Goal: Task Accomplishment & Management: Manage account settings

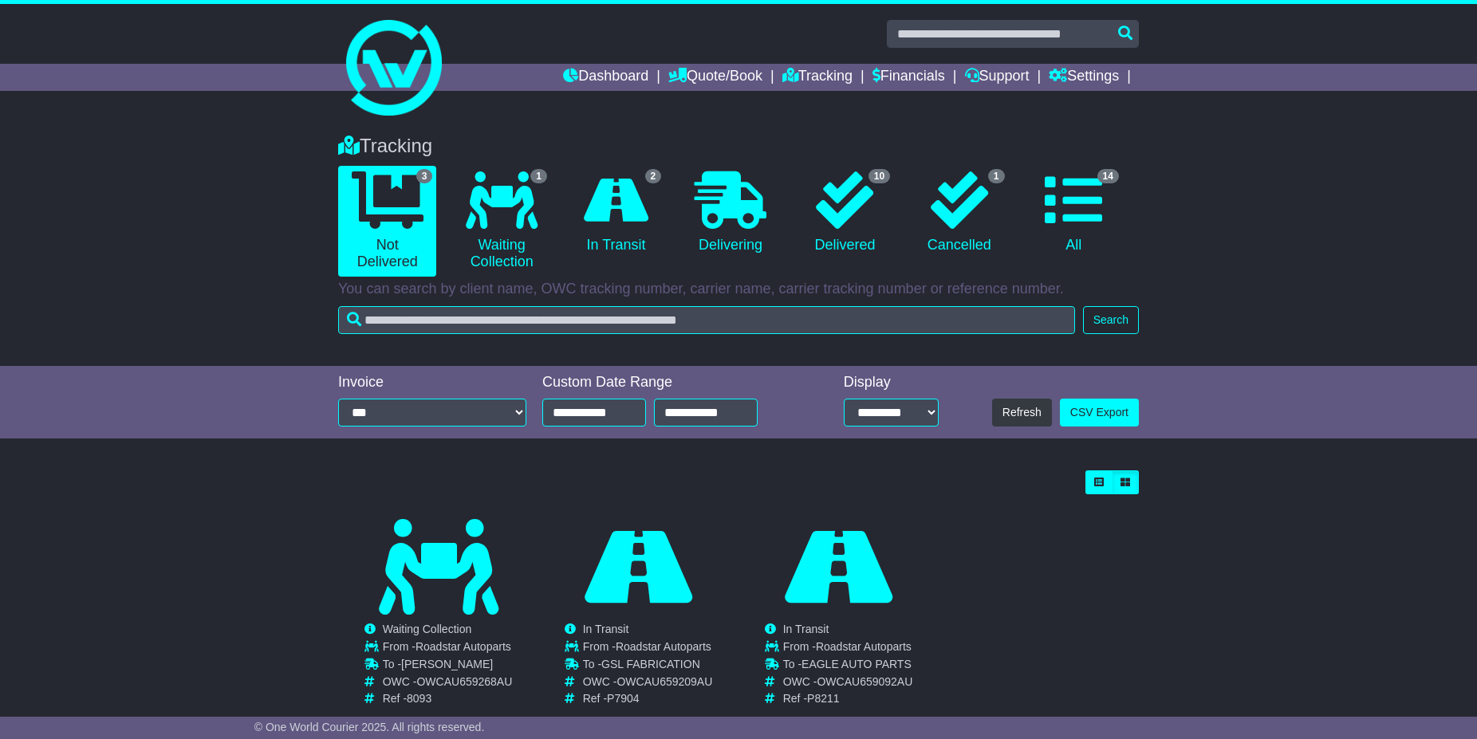
scroll to position [35, 0]
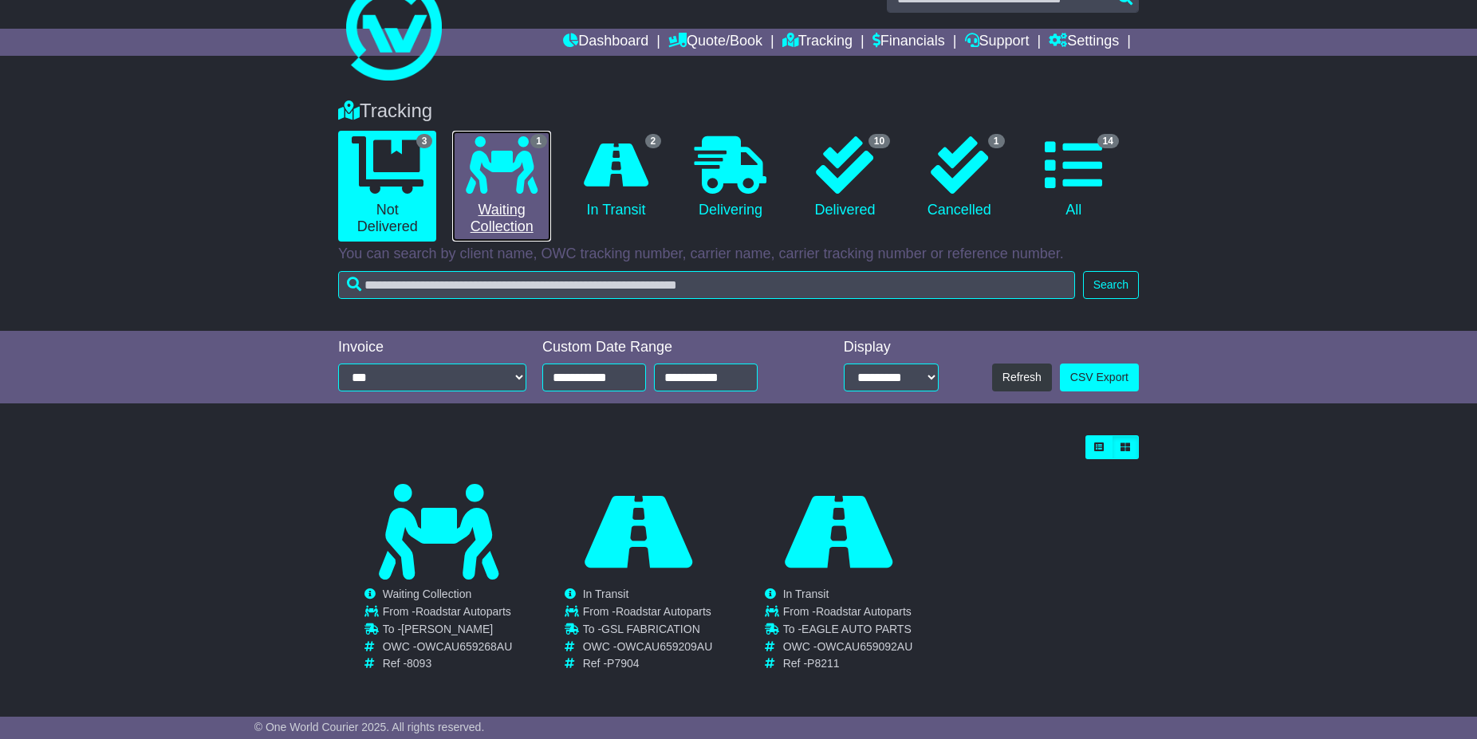
click at [498, 208] on link "1 Waiting Collection" at bounding box center [501, 186] width 98 height 111
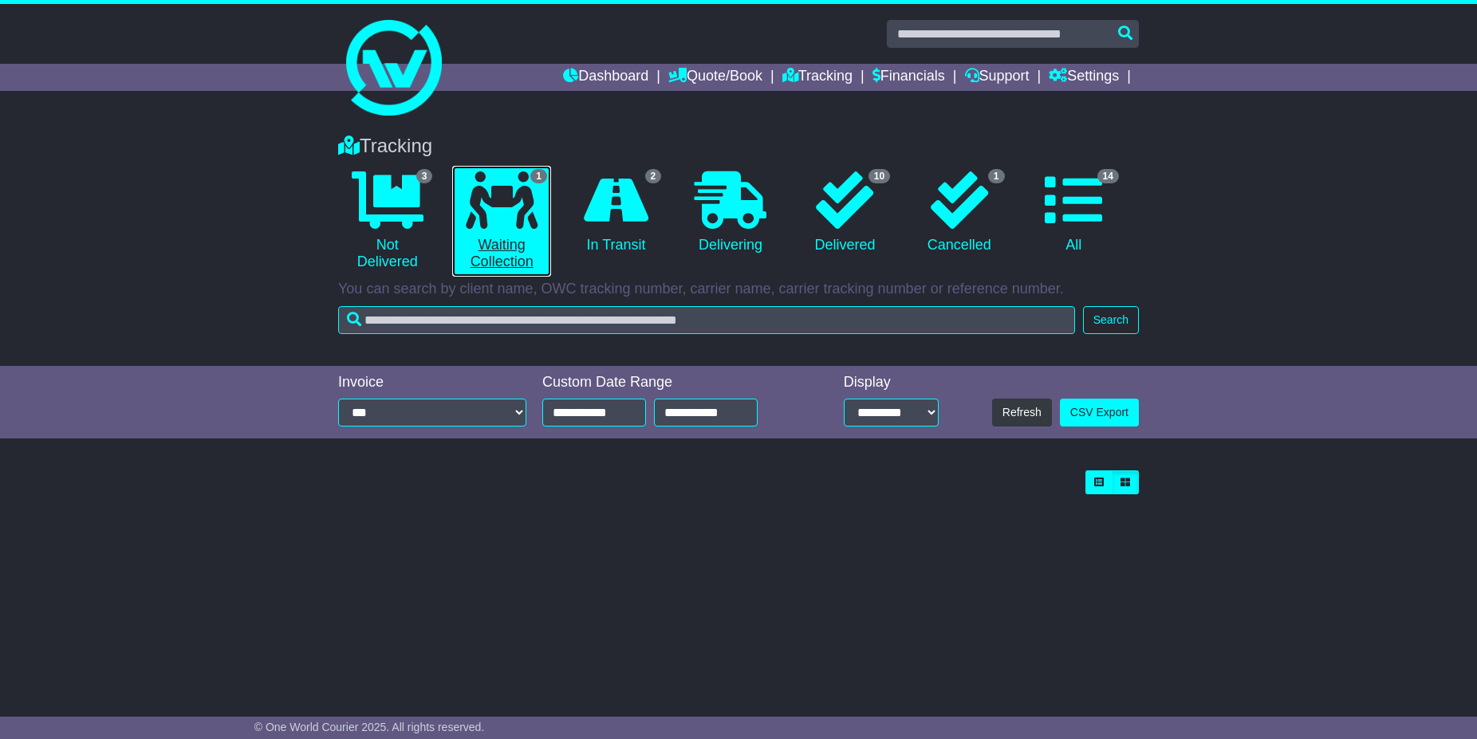
scroll to position [0, 0]
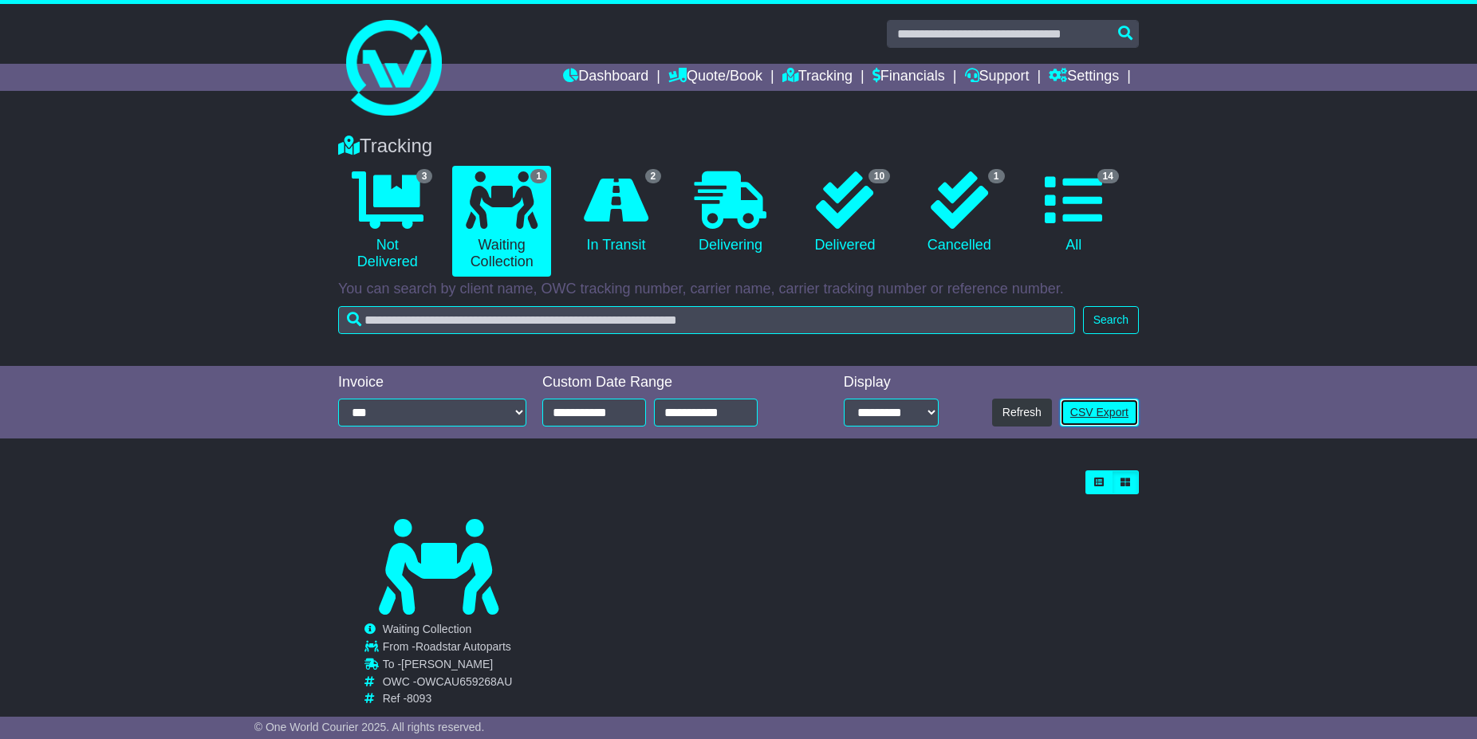
click at [1089, 410] on link "CSV Export" at bounding box center [1099, 413] width 79 height 28
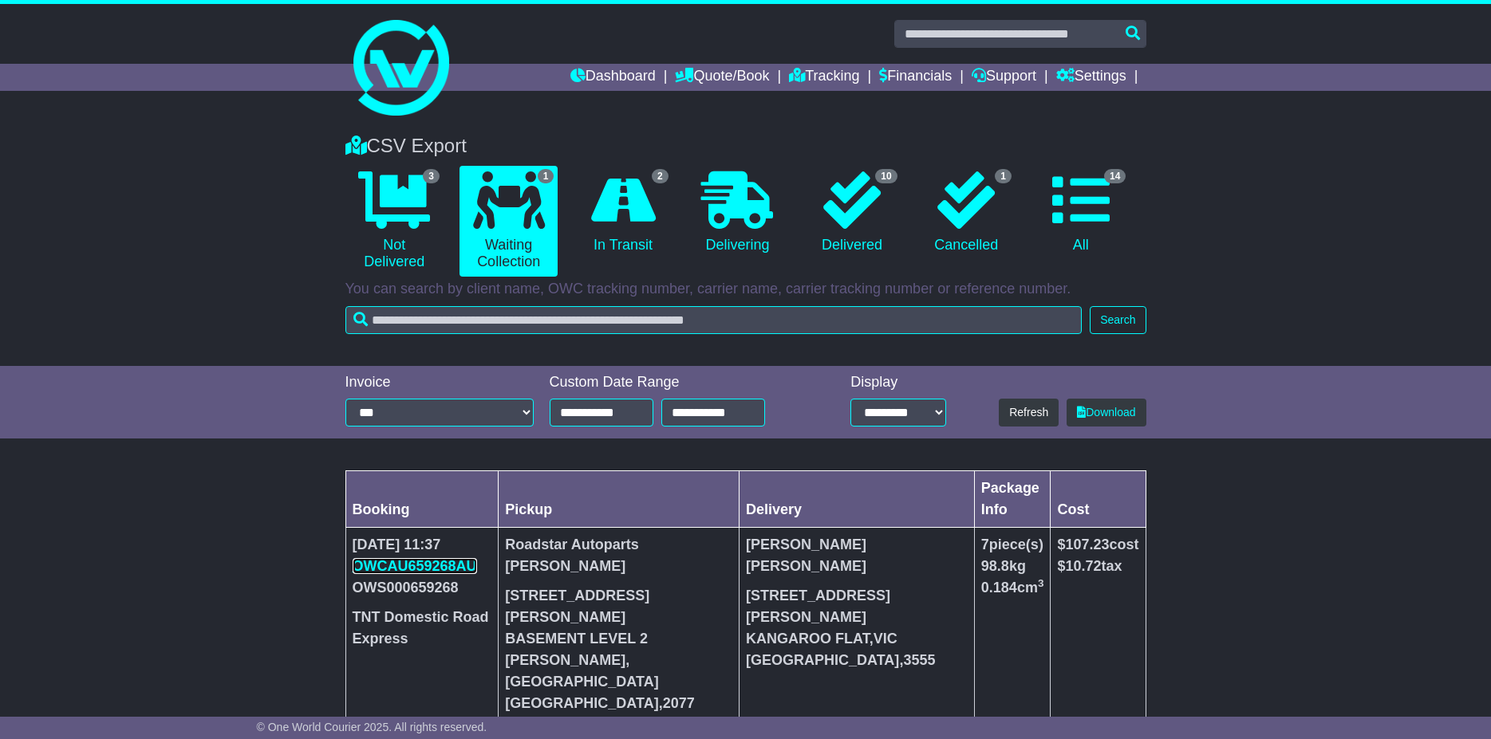
click at [433, 559] on link "OWCAU659268AU" at bounding box center [414, 566] width 124 height 16
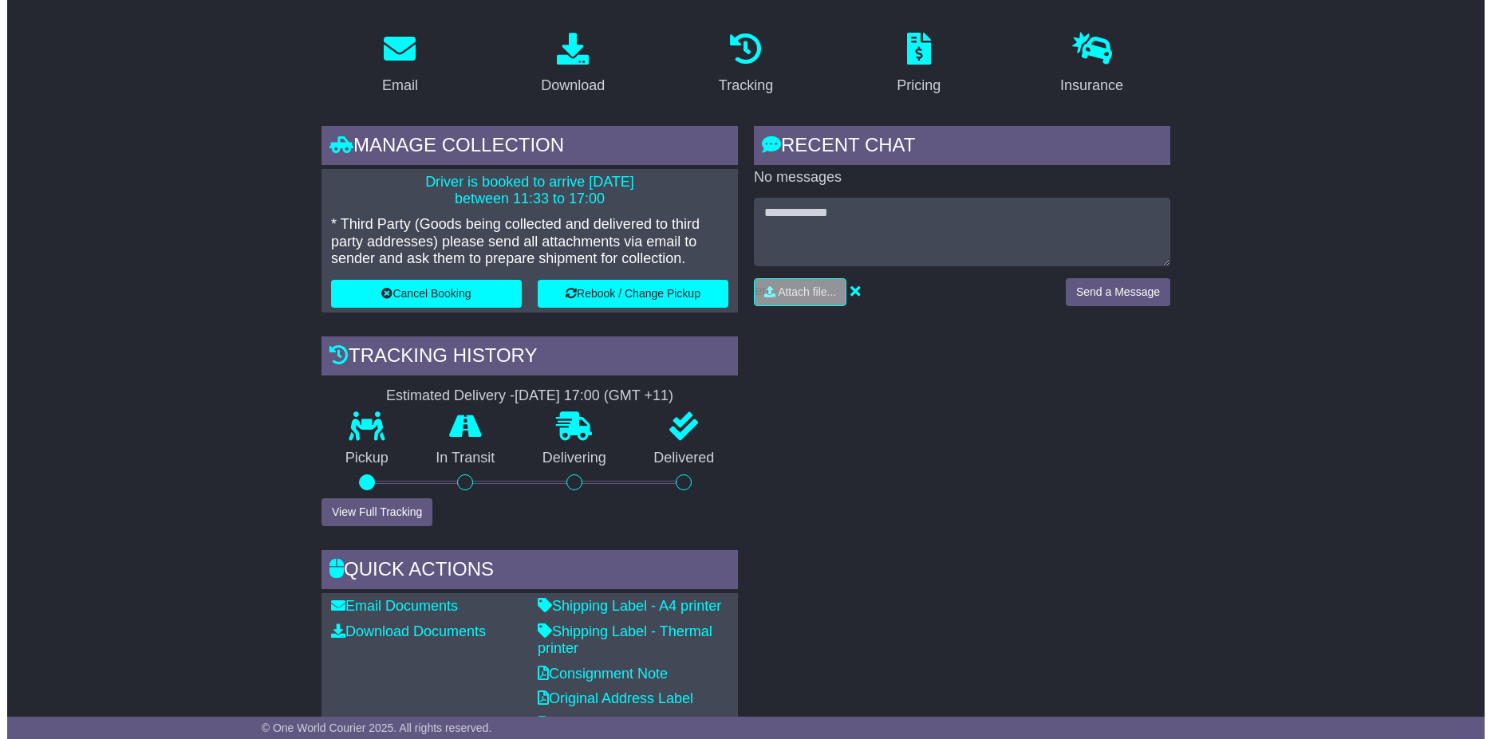
scroll to position [325, 0]
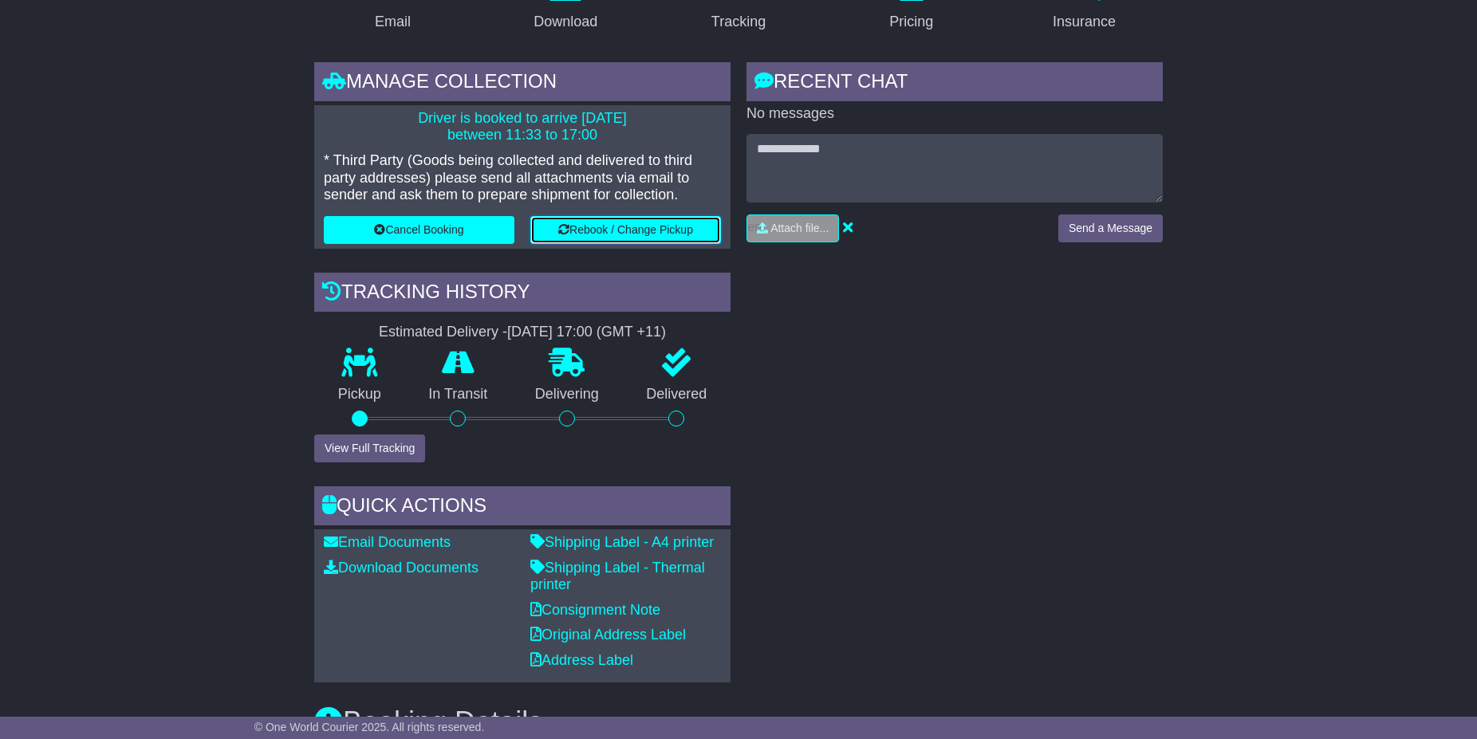
click at [620, 234] on button "Rebook / Change Pickup" at bounding box center [625, 230] width 191 height 28
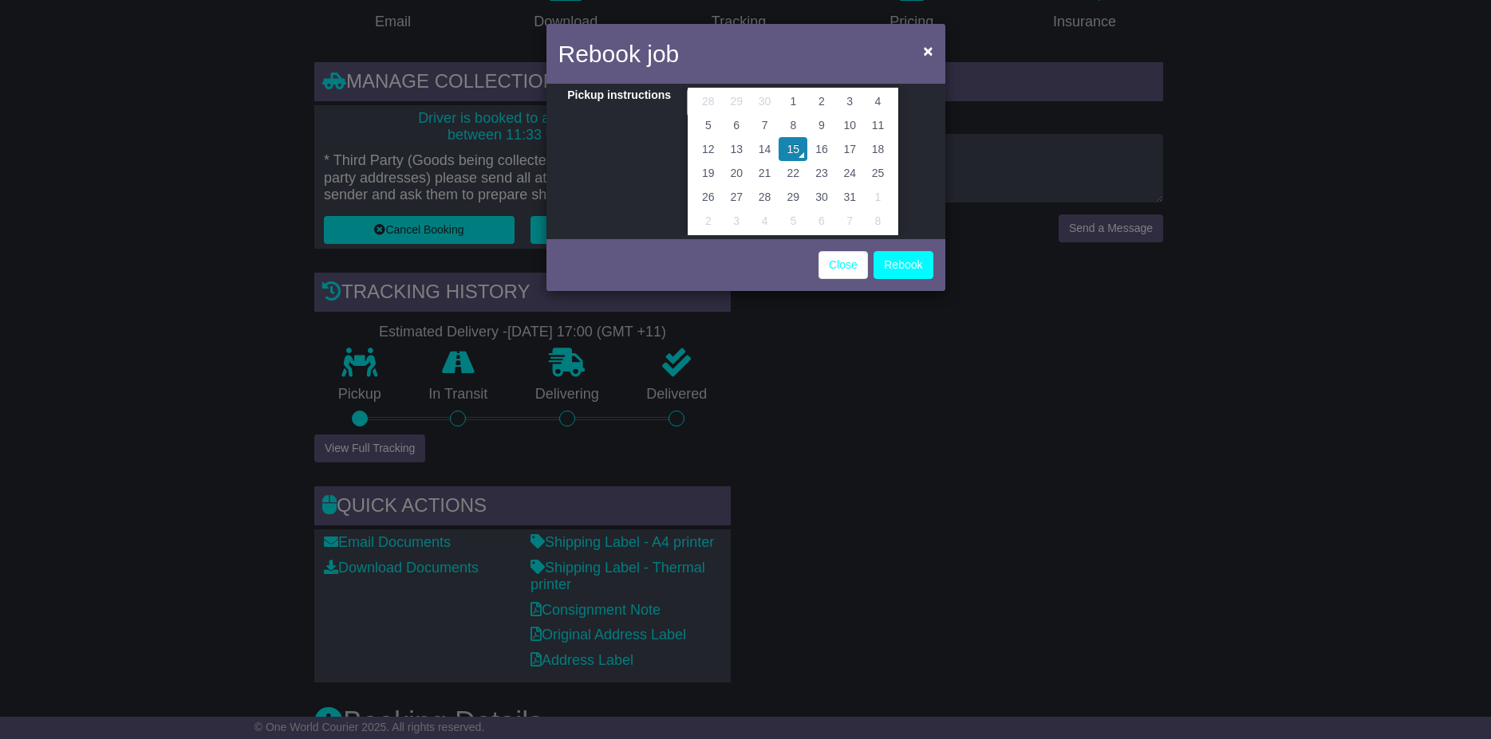
scroll to position [112, 0]
click at [817, 148] on td "16" at bounding box center [821, 144] width 28 height 24
type input "**********"
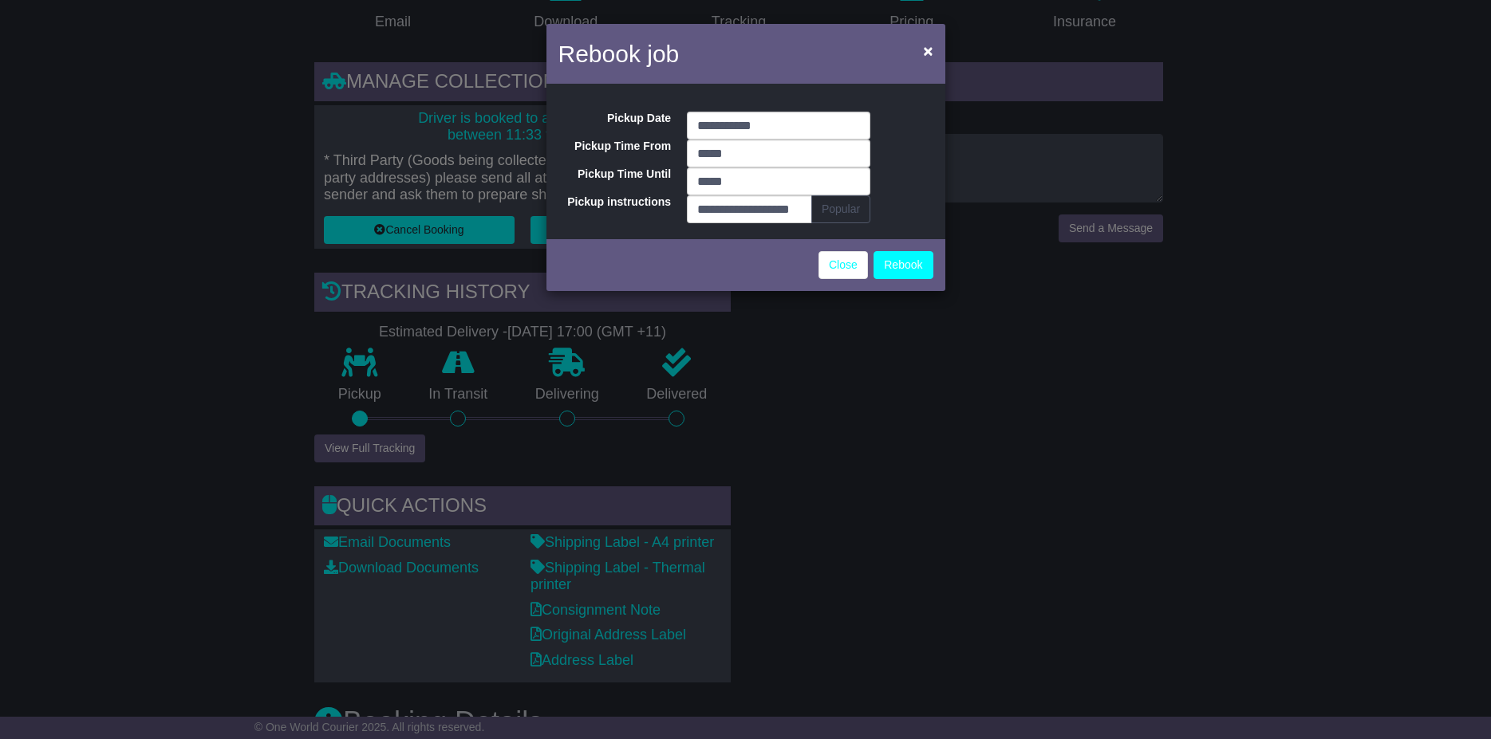
scroll to position [0, 0]
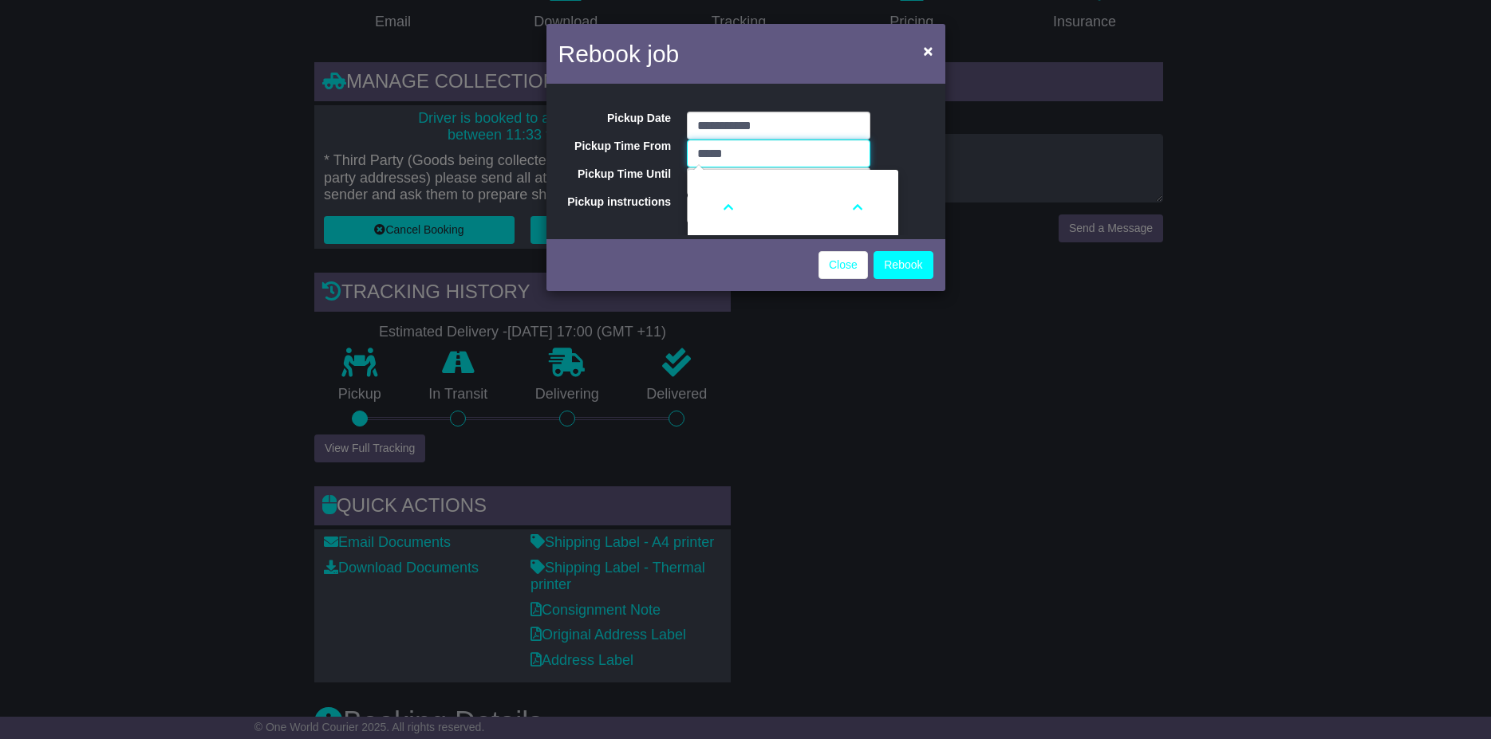
click at [731, 152] on input "*****" at bounding box center [778, 154] width 183 height 28
type input "*"
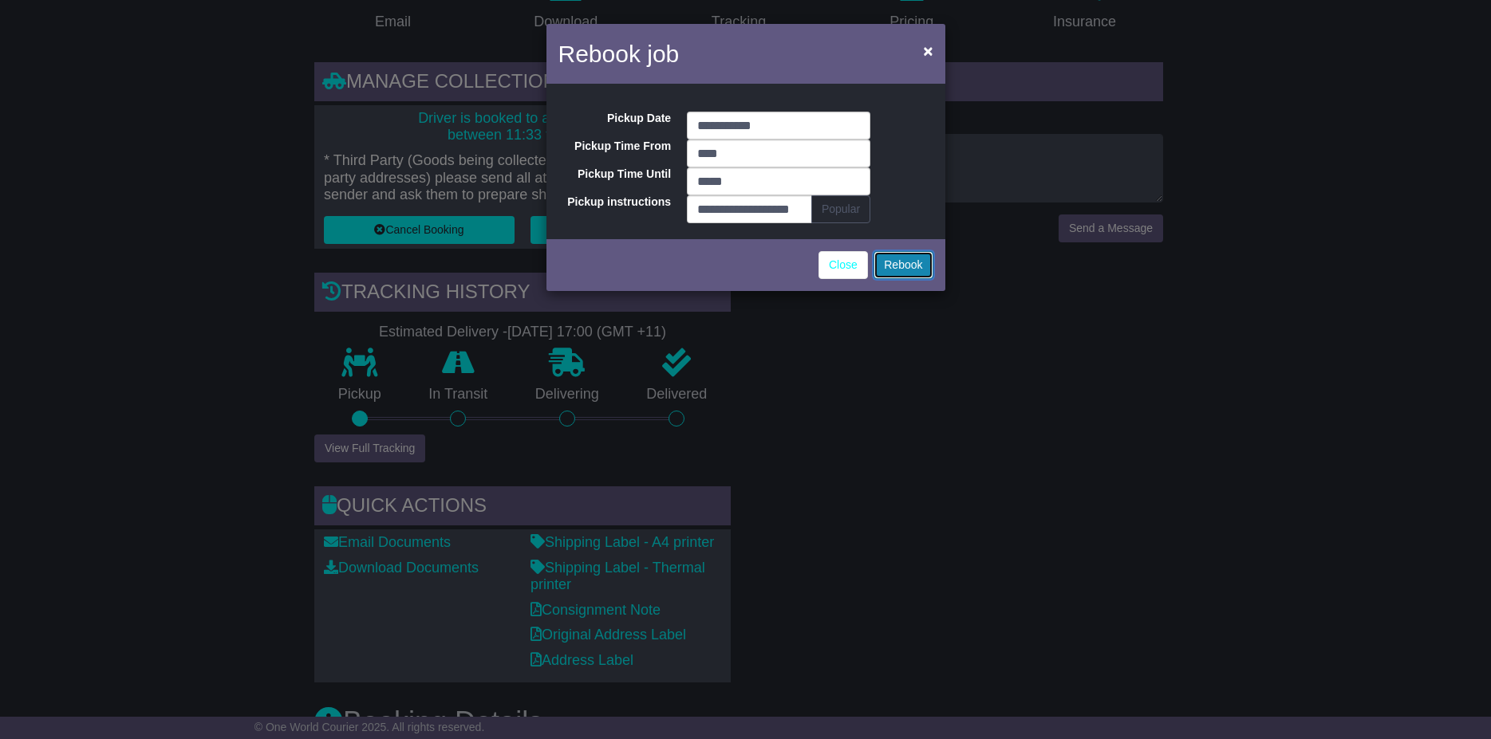
type input "*****"
click at [897, 261] on button "Rebook" at bounding box center [902, 265] width 59 height 28
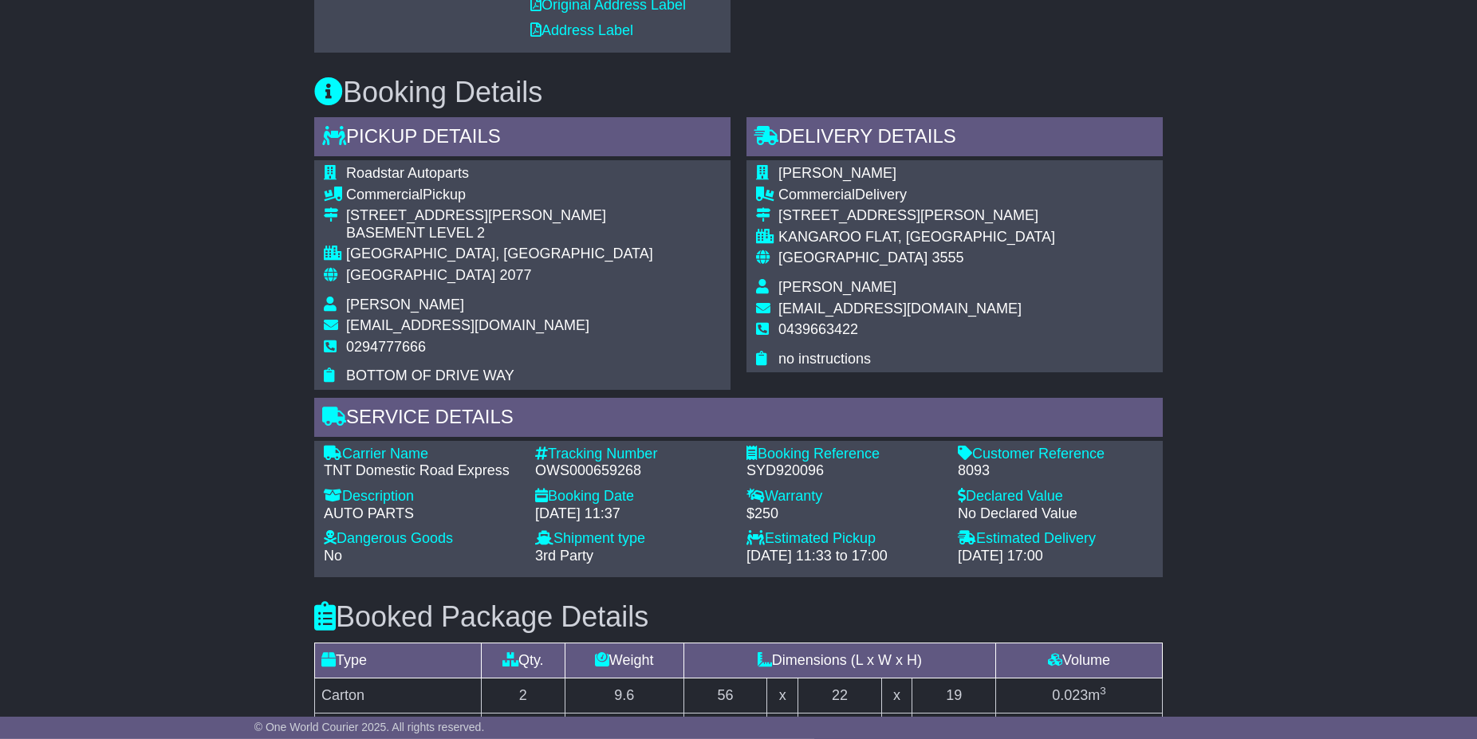
scroll to position [976, 0]
